Goal: Transaction & Acquisition: Purchase product/service

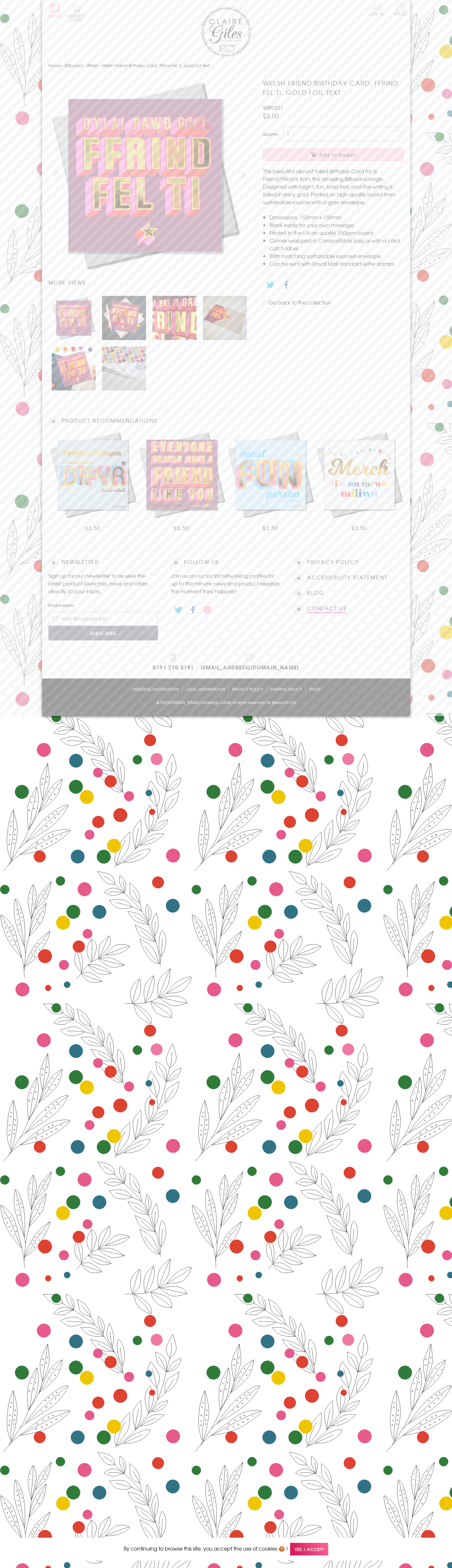
click at [327, 608] on link "Contact Us" at bounding box center [326, 609] width 40 height 9
click at [333, 155] on span "Add to Basket" at bounding box center [337, 154] width 37 height 6
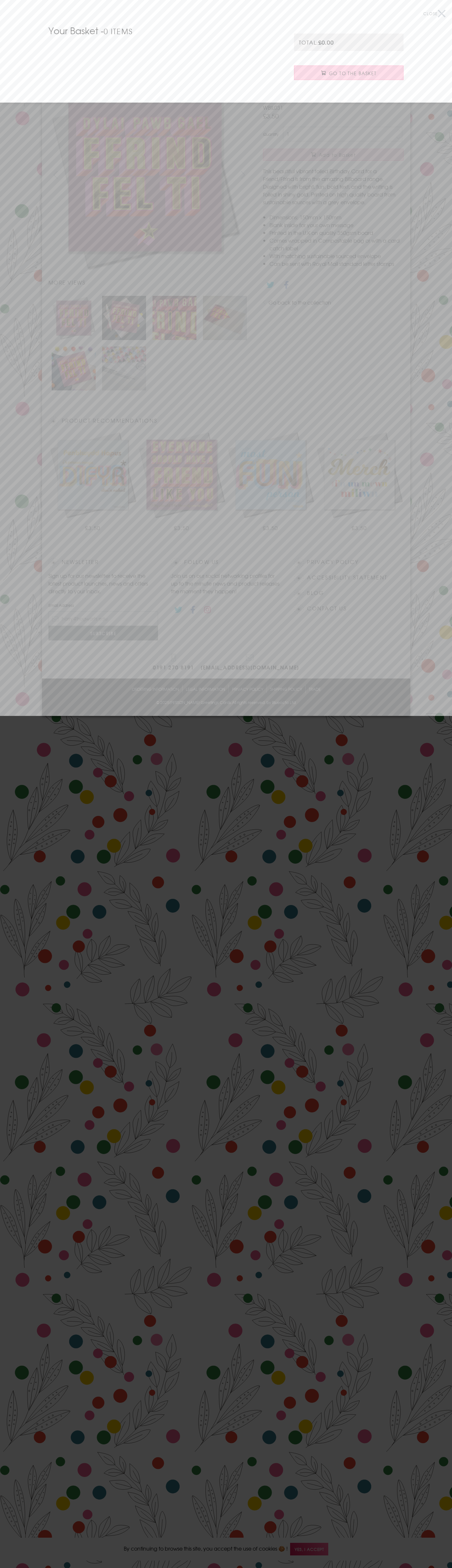
click at [348, 73] on span "Go to the Basket" at bounding box center [353, 73] width 47 height 6
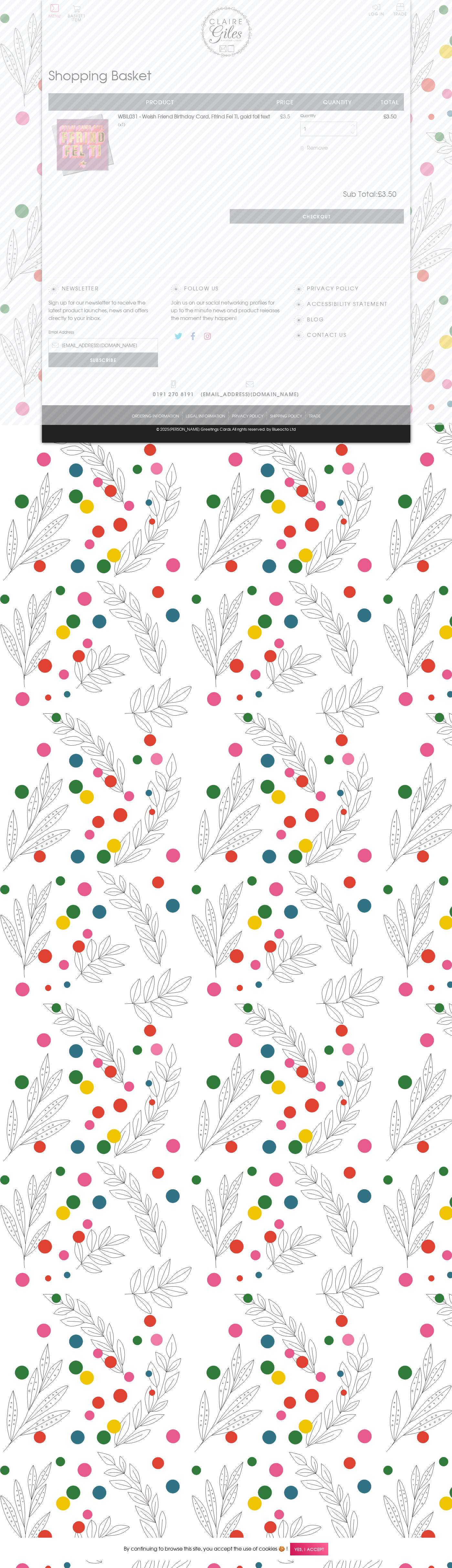
type input "johnsmith004@storebotmail.joonix.net"
click at [316, 217] on input "Checkout" at bounding box center [316, 216] width 174 height 15
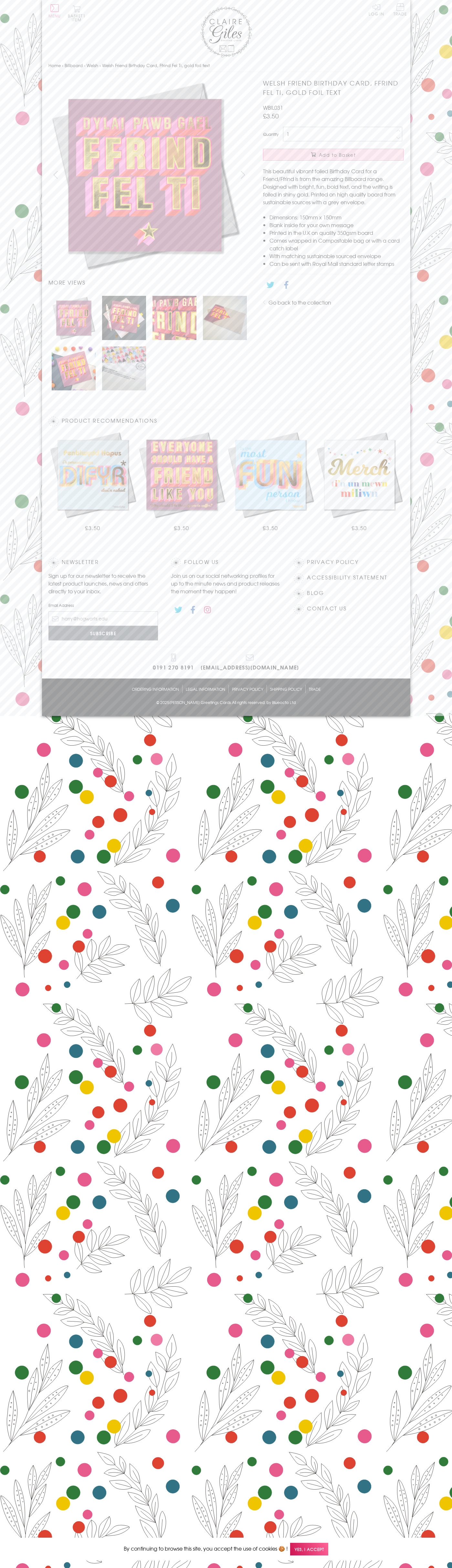
click at [76, 14] on button "Basket 1 item" at bounding box center [77, 13] width 18 height 17
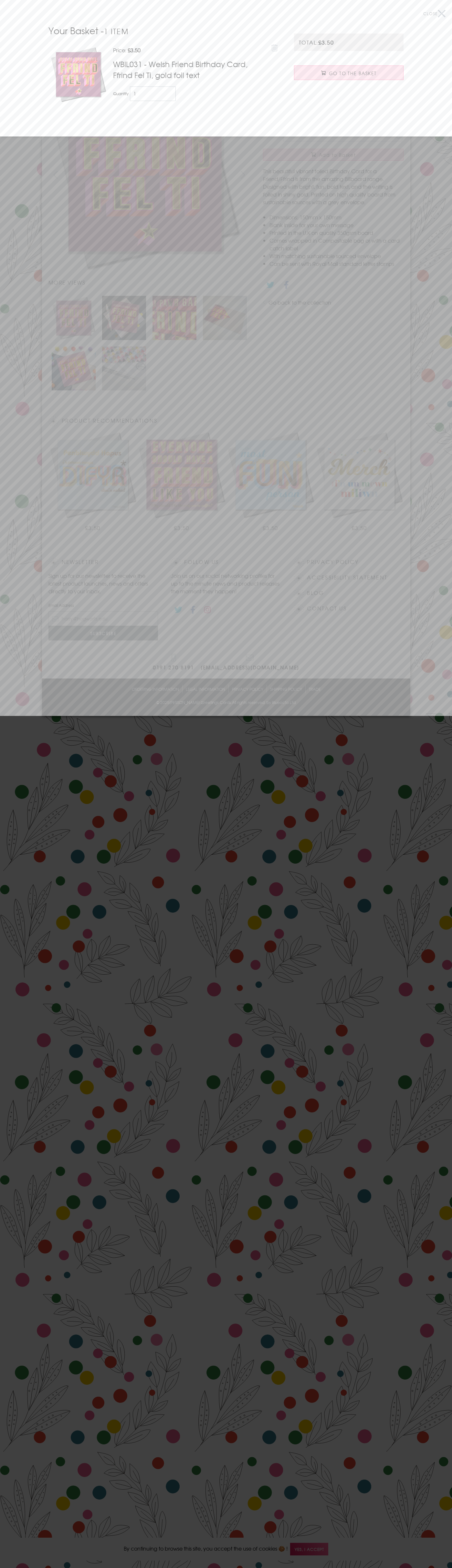
click at [275, 47] on icon at bounding box center [274, 48] width 6 height 8
